Goal: Use online tool/utility: Utilize a website feature to perform a specific function

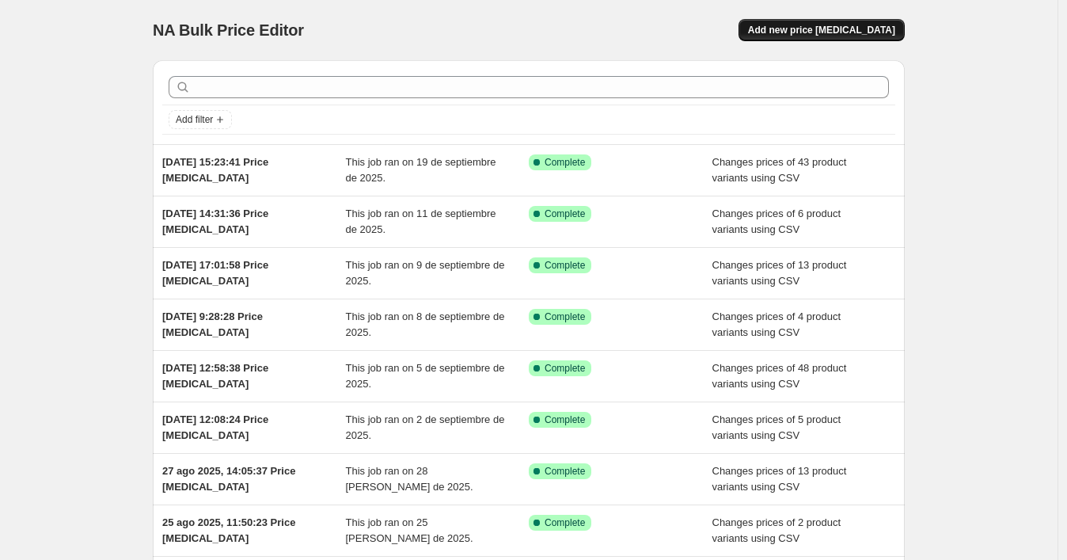
click at [827, 31] on span "Add new price [MEDICAL_DATA]" at bounding box center [821, 30] width 147 height 13
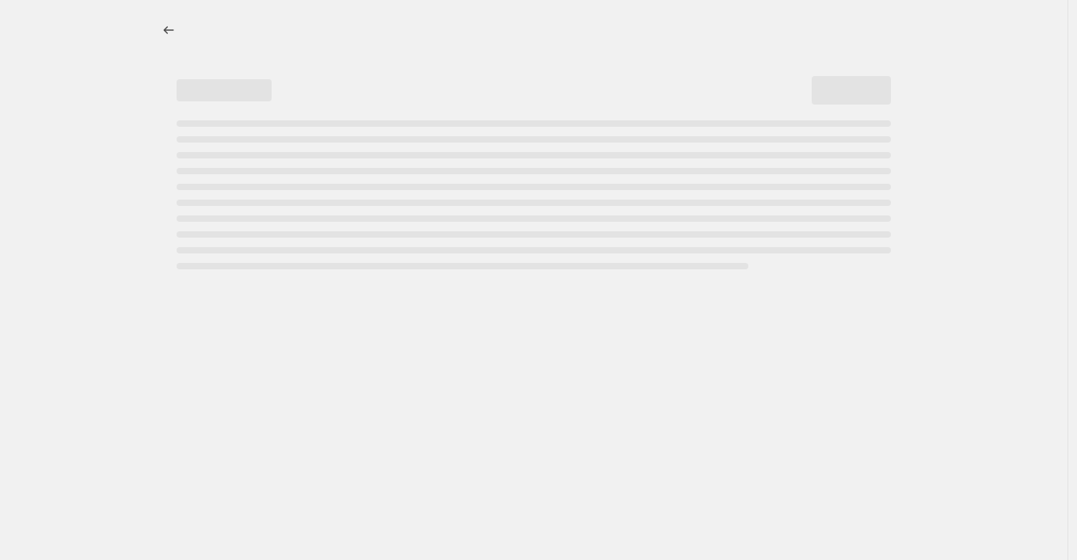
select select "percentage"
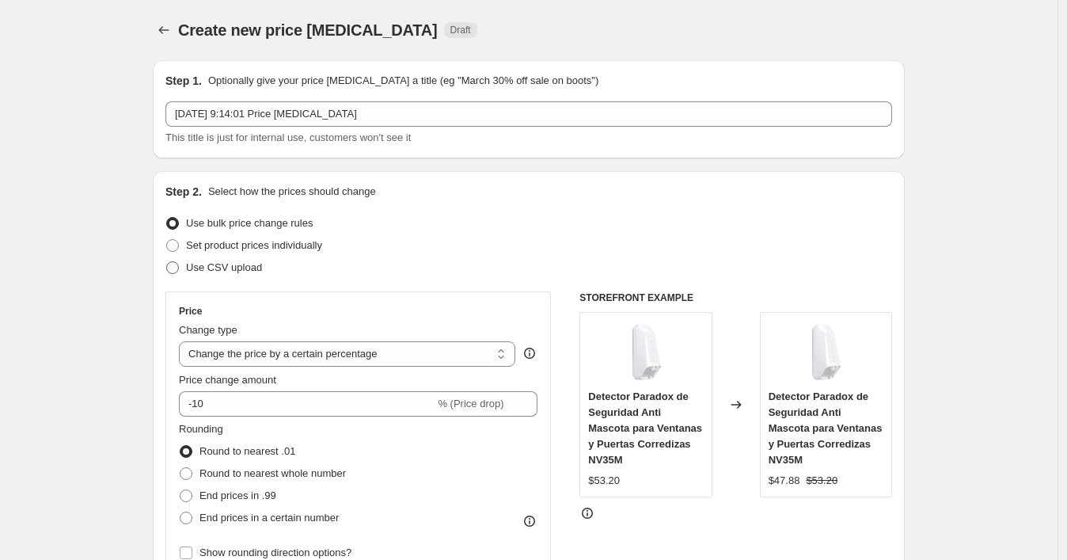
click at [258, 270] on span "Use CSV upload" at bounding box center [224, 267] width 76 height 12
click at [167, 262] on input "Use CSV upload" at bounding box center [166, 261] width 1 height 1
radio input "true"
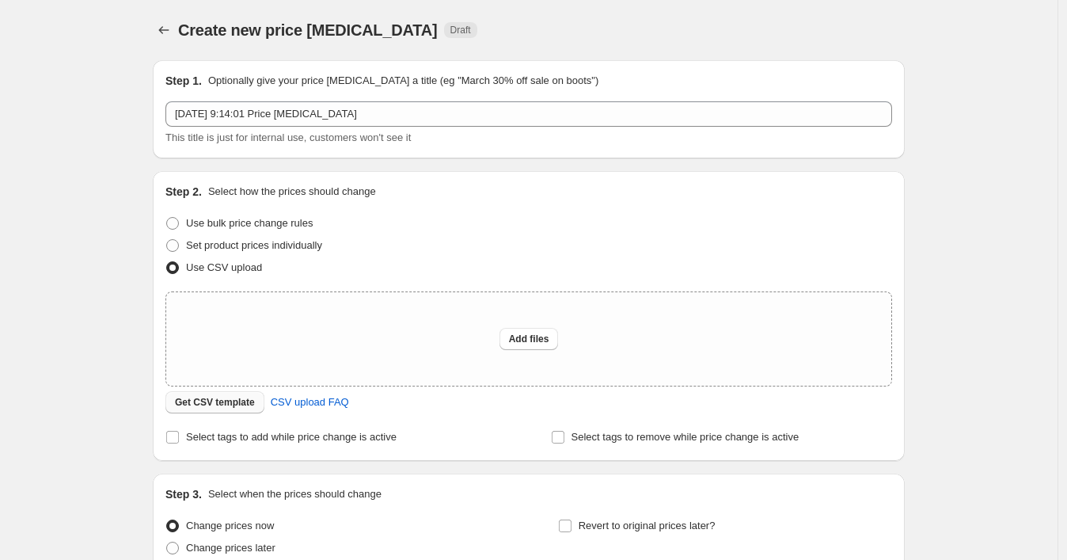
click at [251, 404] on span "Get CSV template" at bounding box center [215, 402] width 80 height 13
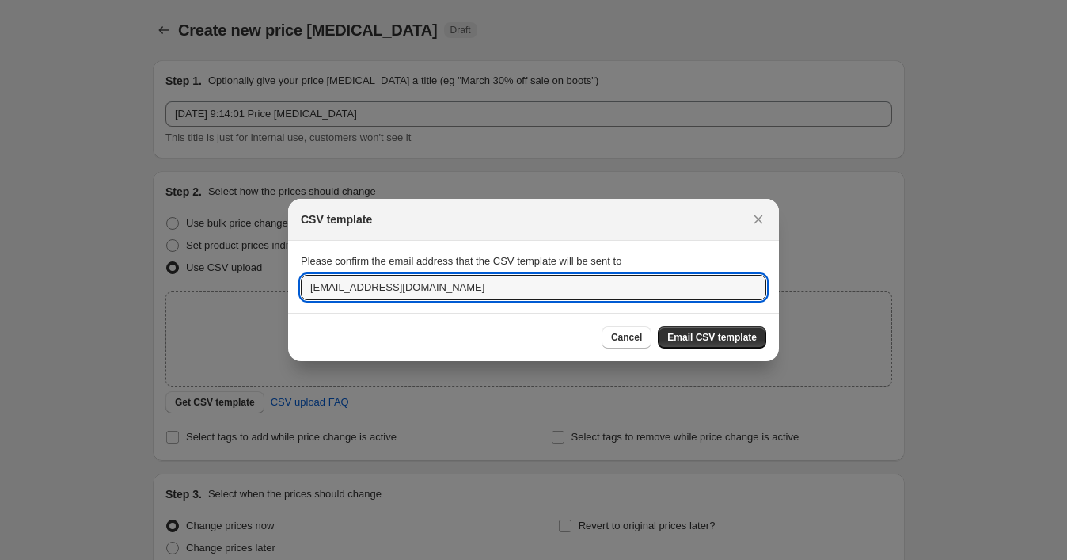
drag, startPoint x: 492, startPoint y: 287, endPoint x: 280, endPoint y: 288, distance: 211.4
paste input "wshopify738"
type input "[EMAIL_ADDRESS][DOMAIN_NAME]"
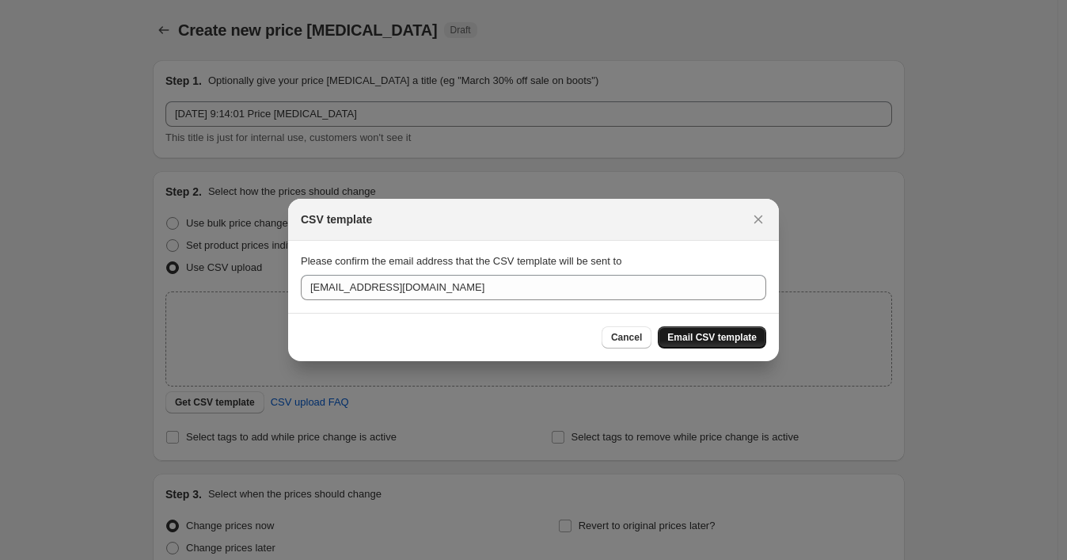
click at [678, 333] on span "Email CSV template" at bounding box center [712, 337] width 89 height 13
